Goal: Task Accomplishment & Management: Manage account settings

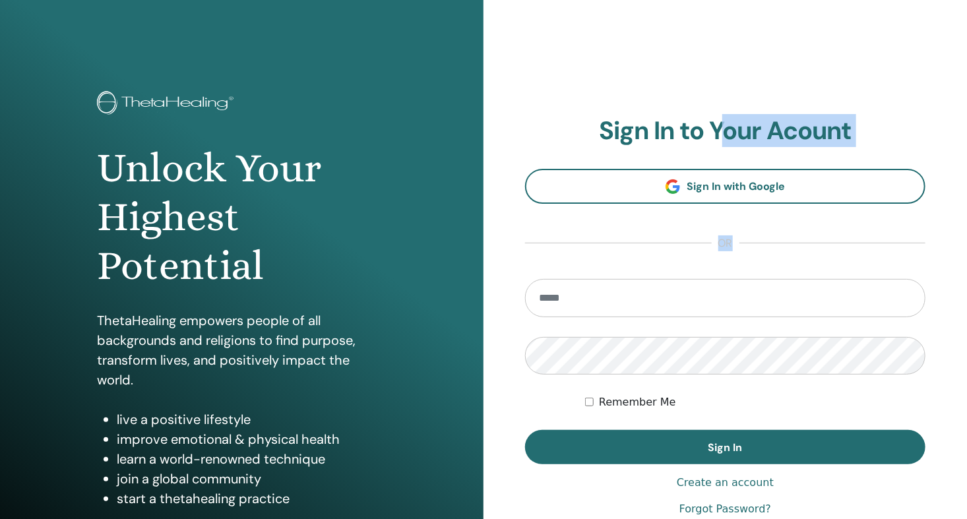
drag, startPoint x: 0, startPoint y: 0, endPoint x: 581, endPoint y: 288, distance: 648.1
click at [581, 288] on div "**********" at bounding box center [726, 316] width 484 height 633
click at [581, 288] on input "email" at bounding box center [725, 298] width 401 height 38
type input "**********"
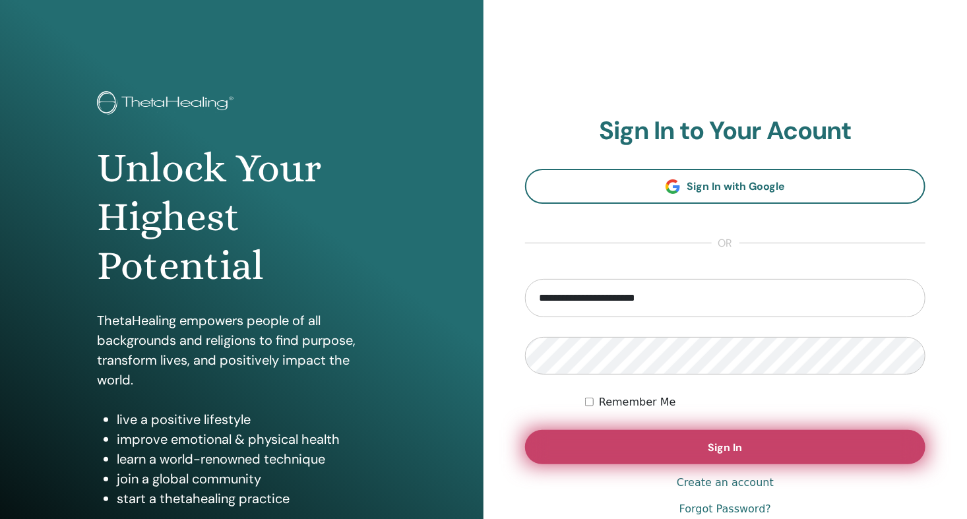
click at [756, 438] on button "Sign In" at bounding box center [725, 447] width 401 height 34
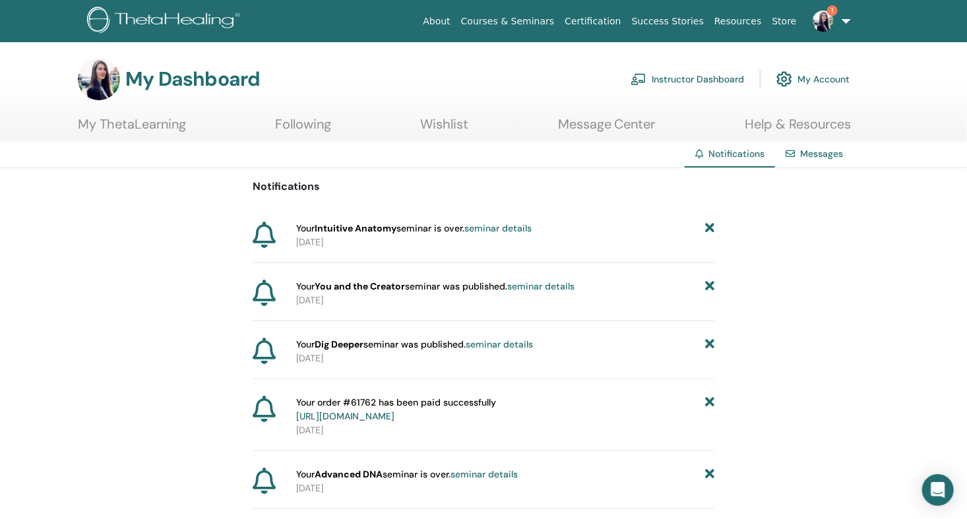
click at [684, 79] on link "Instructor Dashboard" at bounding box center [688, 79] width 114 height 29
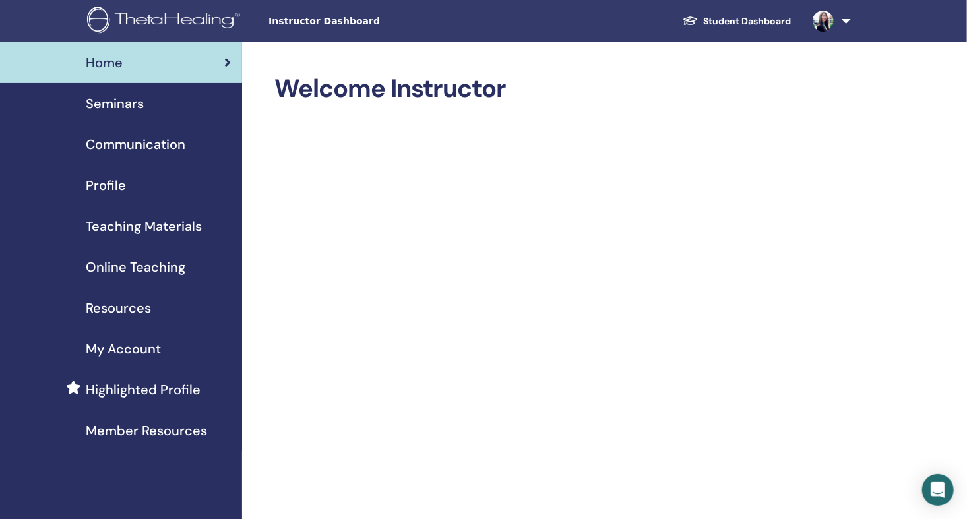
click at [132, 100] on span "Seminars" at bounding box center [115, 104] width 58 height 20
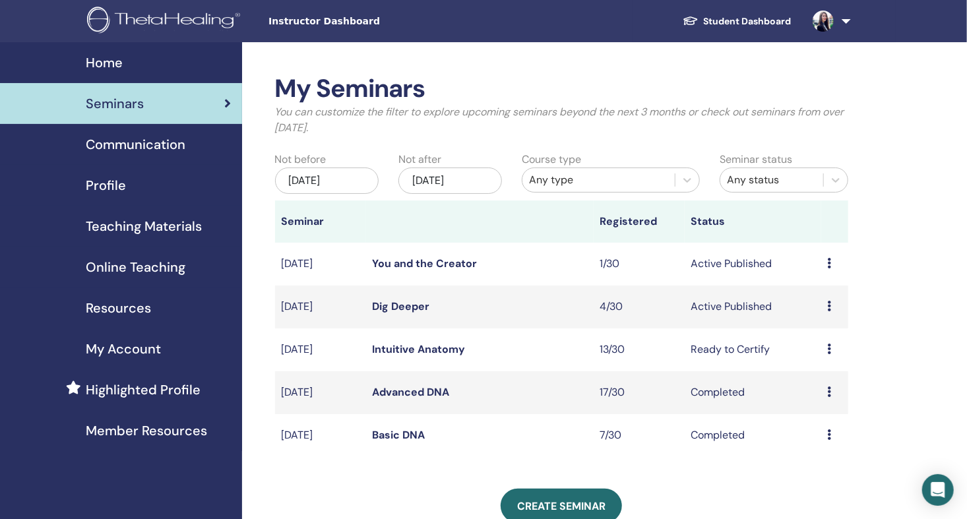
click at [106, 183] on span "Profile" at bounding box center [106, 186] width 40 height 20
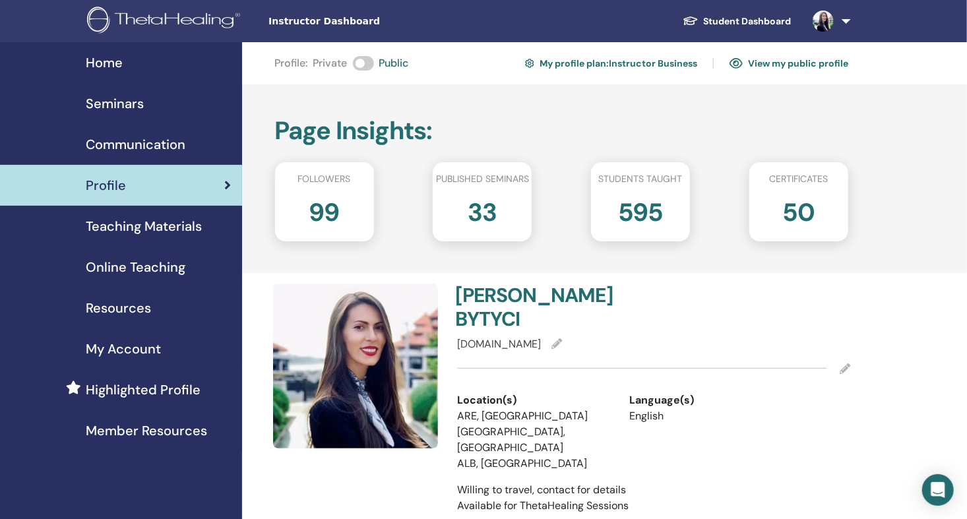
click at [139, 226] on span "Teaching Materials" at bounding box center [144, 226] width 116 height 20
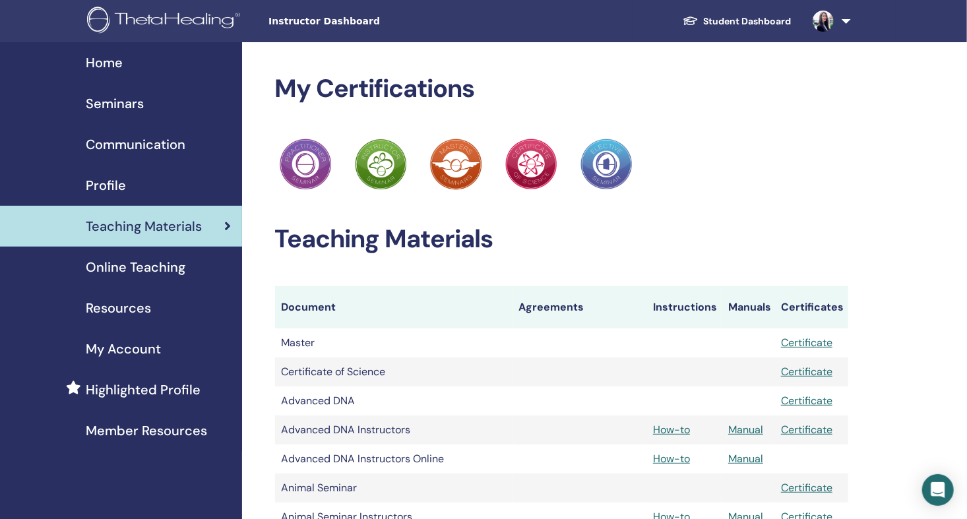
click at [120, 306] on span "Resources" at bounding box center [118, 308] width 65 height 20
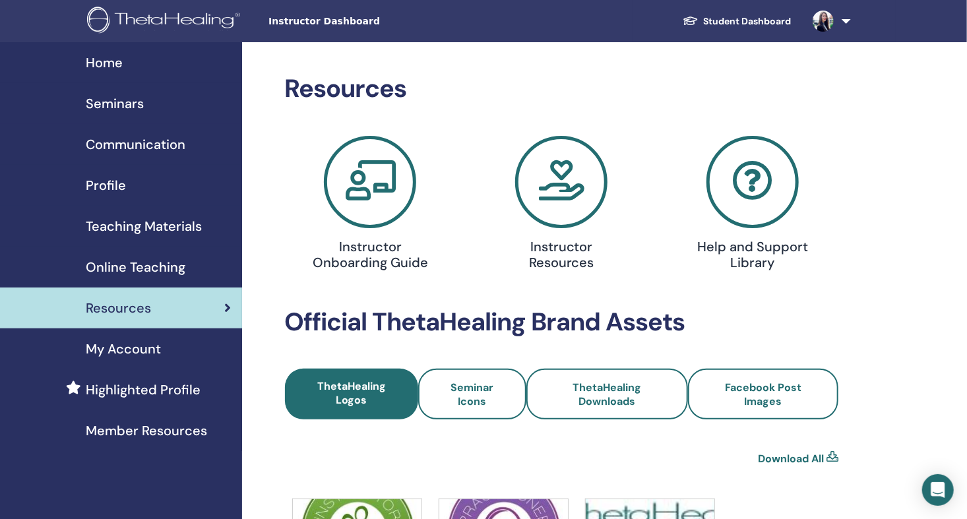
click at [124, 345] on span "My Account" at bounding box center [123, 349] width 75 height 20
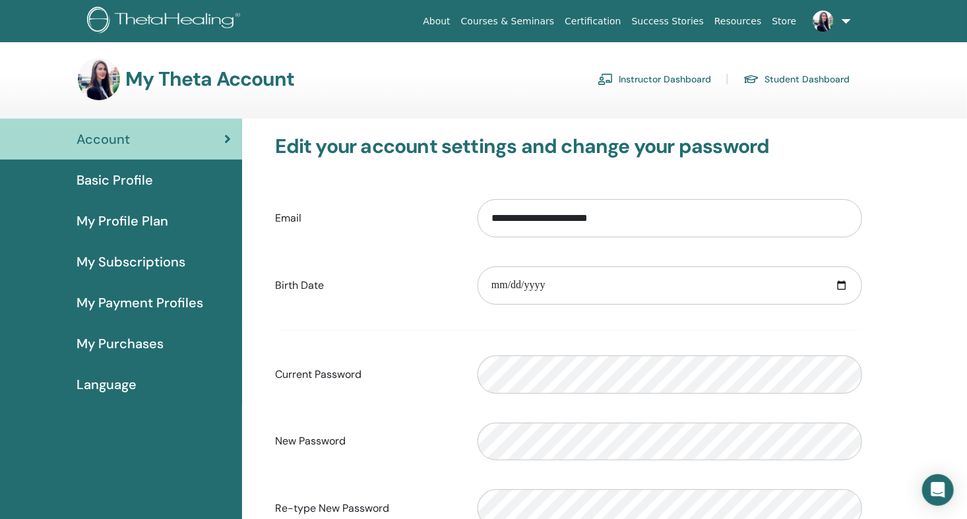
click at [136, 261] on span "My Subscriptions" at bounding box center [131, 262] width 109 height 20
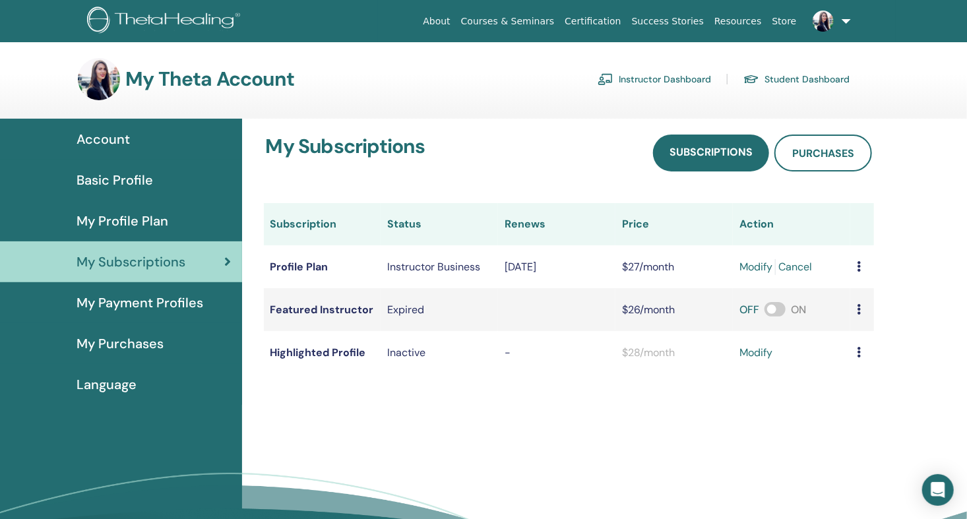
click at [146, 216] on span "My Profile Plan" at bounding box center [123, 221] width 92 height 20
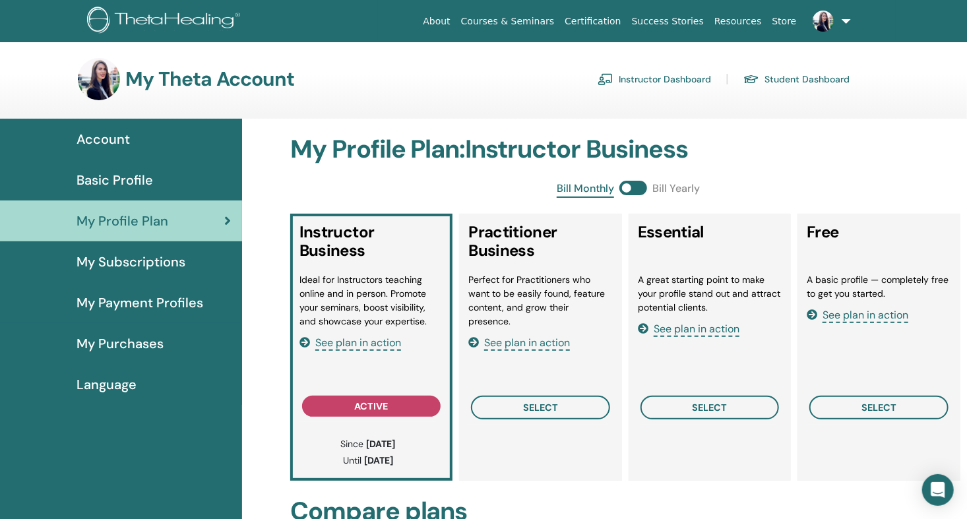
click at [831, 20] on img at bounding box center [823, 21] width 21 height 21
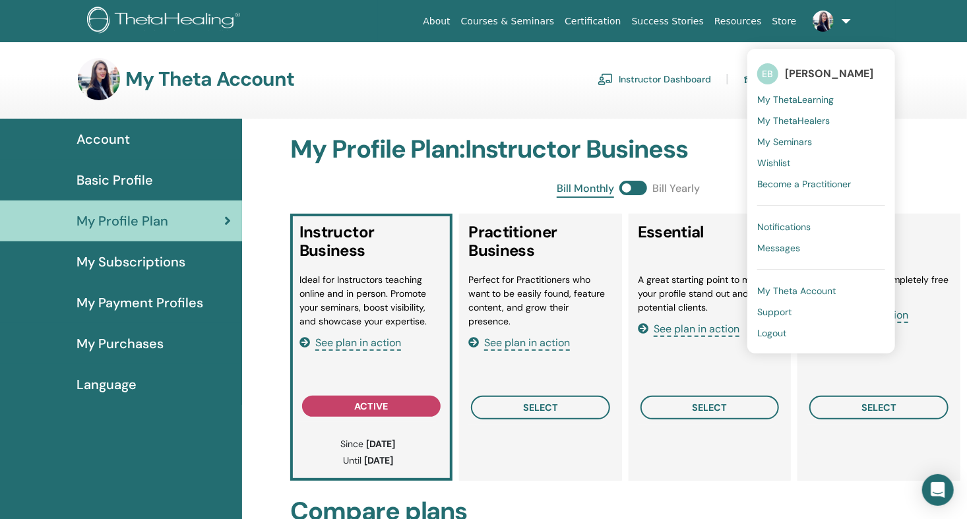
click at [781, 333] on span "Logout" at bounding box center [772, 333] width 29 height 12
